Goal: Navigation & Orientation: Find specific page/section

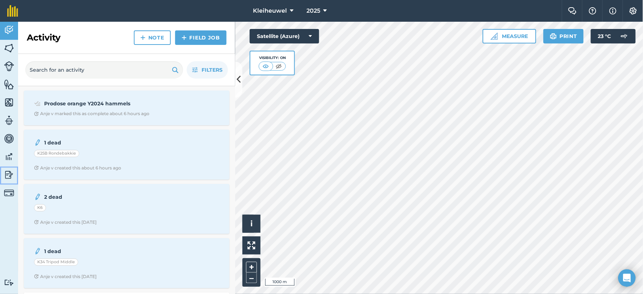
click at [7, 175] on img at bounding box center [9, 174] width 10 height 11
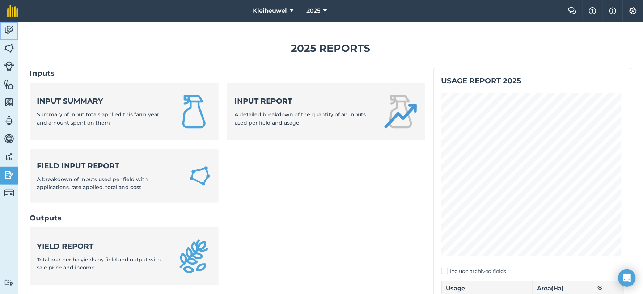
click at [10, 23] on link "Activity" at bounding box center [9, 31] width 18 height 18
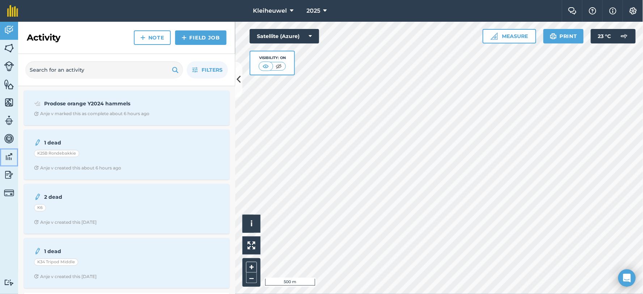
click at [8, 156] on img at bounding box center [9, 156] width 10 height 11
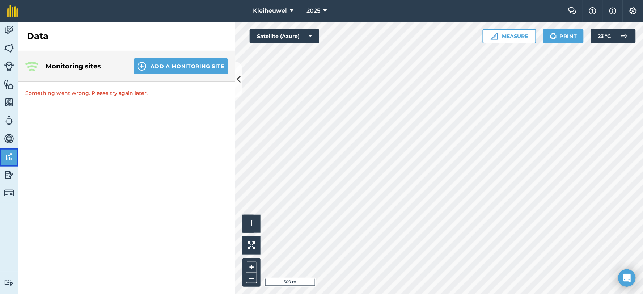
click at [7, 158] on img at bounding box center [9, 156] width 10 height 11
